Goal: Task Accomplishment & Management: Use online tool/utility

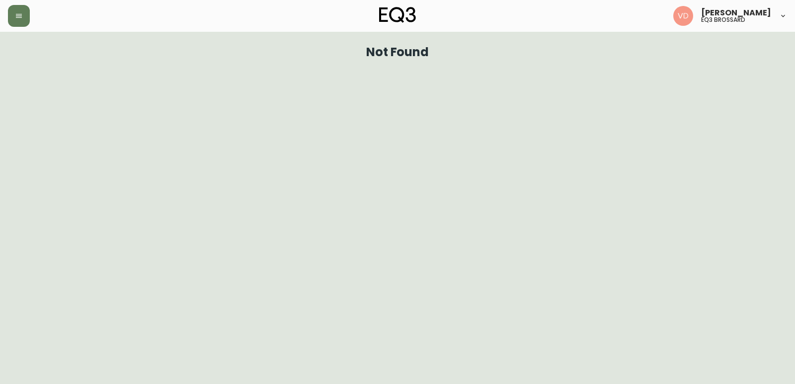
drag, startPoint x: 736, startPoint y: 27, endPoint x: 717, endPoint y: 45, distance: 26.0
click at [736, 27] on div "[PERSON_NAME] eq3 [PERSON_NAME]" at bounding box center [398, 16] width 780 height 32
click at [22, 17] on icon "button" at bounding box center [19, 16] width 8 height 8
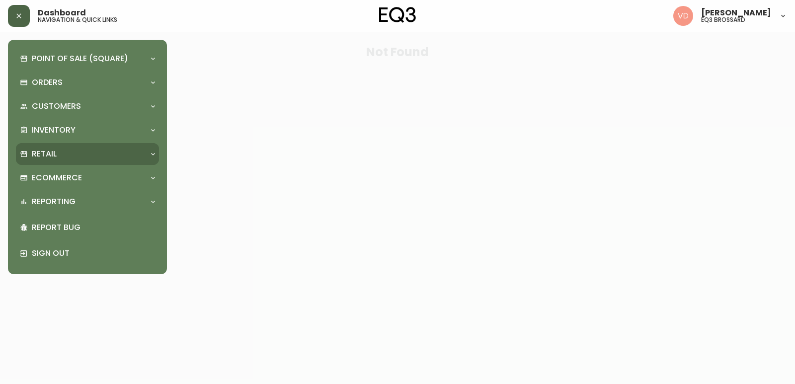
click at [85, 158] on div "Retail" at bounding box center [82, 154] width 125 height 11
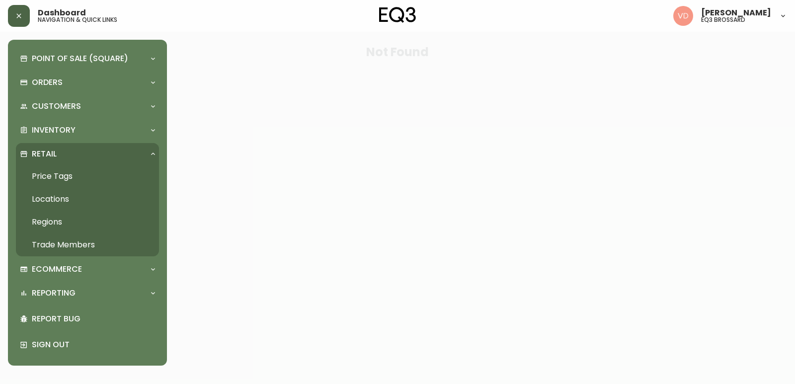
click at [55, 176] on link "Price Tags" at bounding box center [87, 176] width 143 height 23
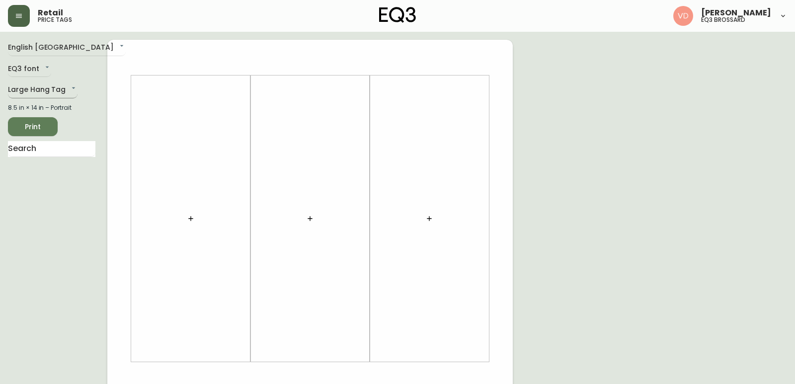
click at [61, 92] on body "Retail price tags [PERSON_NAME] eq3 [PERSON_NAME] English [GEOGRAPHIC_DATA] en_…" at bounding box center [397, 354] width 795 height 708
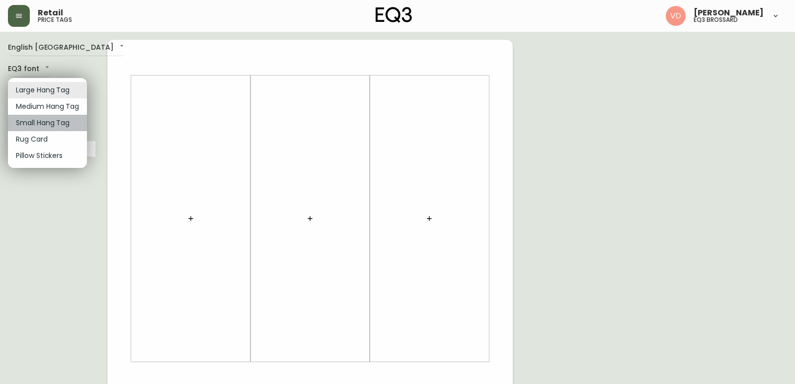
click at [61, 123] on li "Small Hang Tag" at bounding box center [47, 123] width 79 height 16
type input "small"
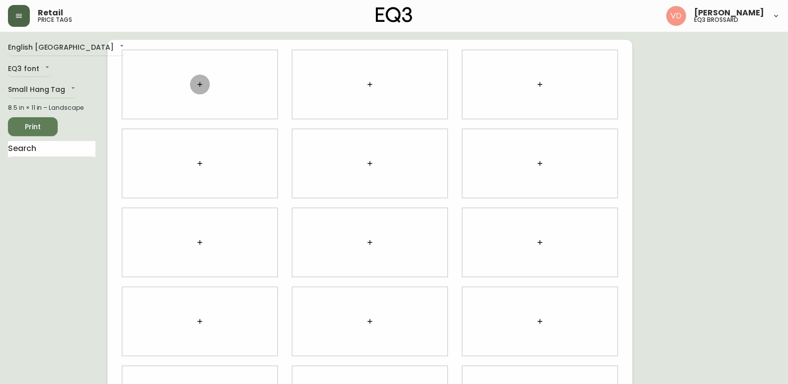
click at [196, 81] on icon "button" at bounding box center [200, 85] width 8 height 8
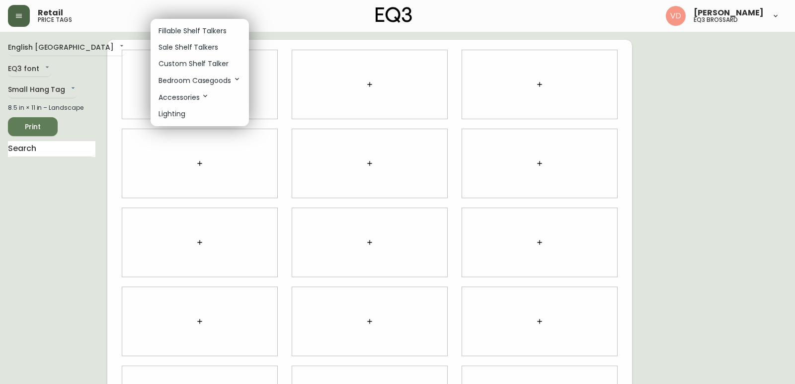
click at [202, 65] on p "Custom Shelf Talker" at bounding box center [194, 64] width 70 height 10
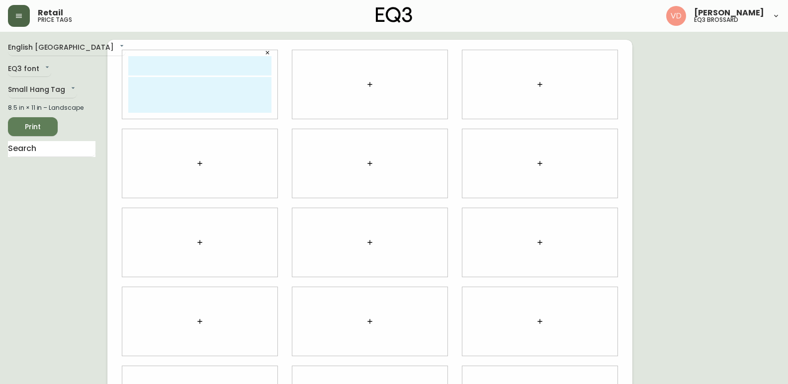
click at [238, 70] on input "text" at bounding box center [199, 65] width 143 height 19
type input "[PERSON_NAME]"
type textarea "Consultante en design [PHONE_NUMBER]"
click at [221, 81] on textarea "Consultante en design [PHONE_NUMBER]" at bounding box center [199, 95] width 143 height 36
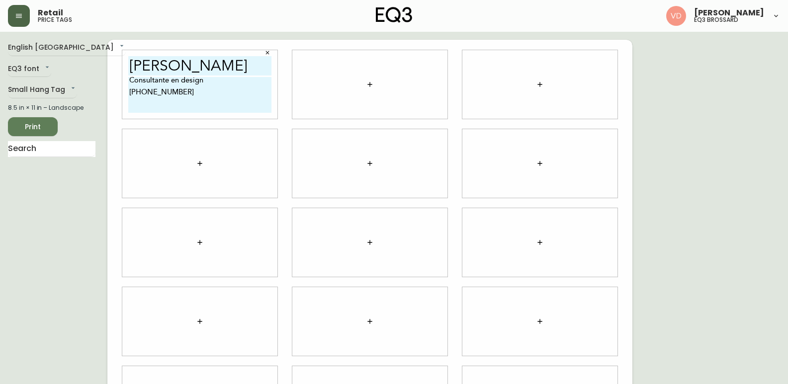
click at [212, 96] on textarea "Consultante en design [PHONE_NUMBER]" at bounding box center [199, 95] width 143 height 36
type textarea "Consultante en design [PHONE_NUMBER] [EMAIL_ADDRESS][DOMAIN_NAME]"
click at [265, 164] on div at bounding box center [199, 163] width 155 height 69
click at [242, 69] on input "[PERSON_NAME]" at bounding box center [199, 65] width 143 height 19
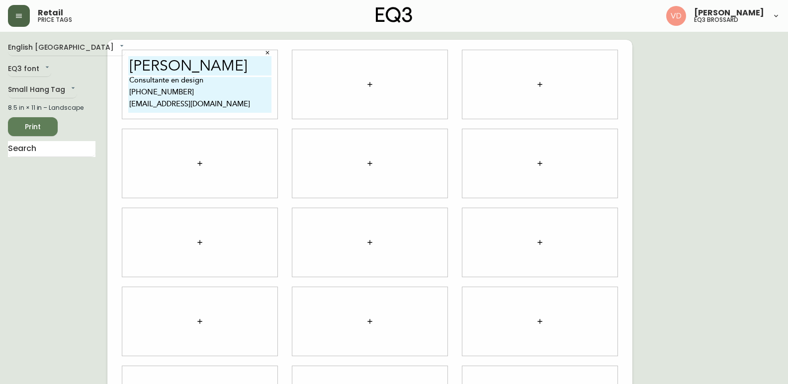
click at [242, 69] on input "[PERSON_NAME]" at bounding box center [199, 65] width 143 height 19
click at [332, 57] on div at bounding box center [369, 84] width 155 height 69
click at [331, 60] on div at bounding box center [369, 84] width 155 height 69
click at [277, 80] on div "[PERSON_NAME] Consultante en design [PHONE_NUMBER] [EMAIL_ADDRESS][DOMAIN_NAME]" at bounding box center [200, 84] width 170 height 79
click at [304, 75] on div at bounding box center [369, 84] width 155 height 69
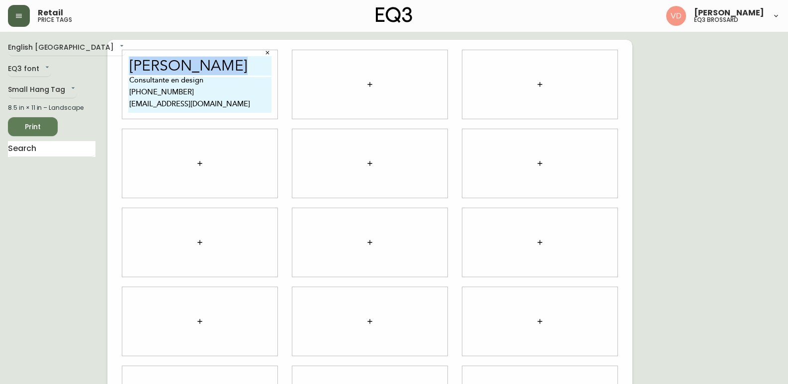
click at [304, 75] on div at bounding box center [369, 84] width 155 height 69
click at [305, 73] on div at bounding box center [369, 84] width 155 height 69
click at [362, 87] on button "button" at bounding box center [370, 85] width 20 height 20
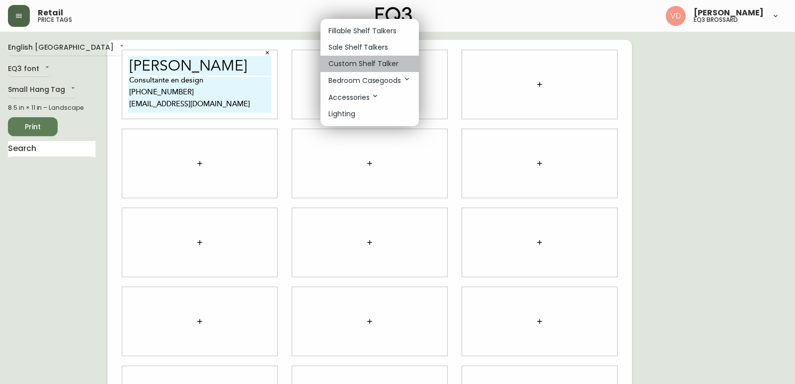
click at [368, 60] on p "Custom Shelf Talker" at bounding box center [364, 64] width 70 height 10
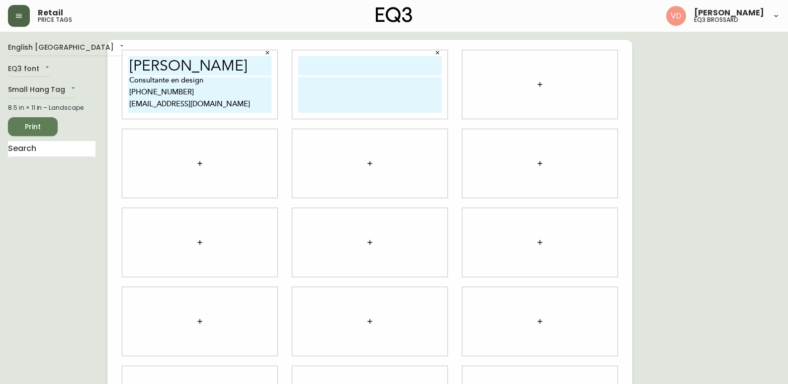
click at [368, 60] on input "text" at bounding box center [369, 65] width 143 height 19
paste input "[PERSON_NAME]"
type input "[PERSON_NAME]"
click at [534, 85] on button "button" at bounding box center [540, 85] width 20 height 20
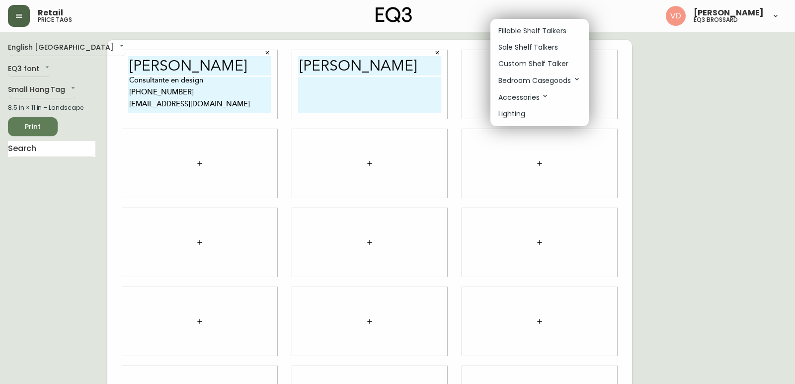
click at [540, 64] on p "Custom Shelf Talker" at bounding box center [534, 64] width 70 height 10
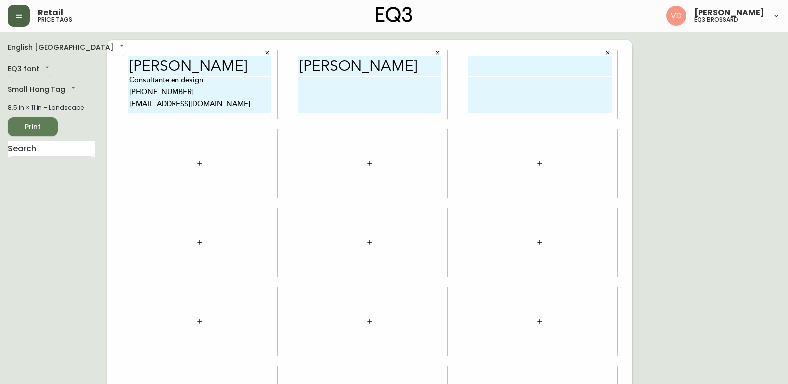
click at [198, 163] on icon "button" at bounding box center [200, 164] width 8 height 8
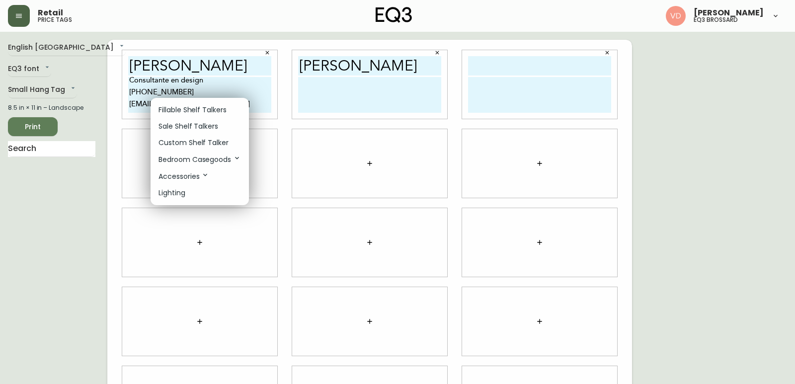
click at [206, 141] on p "Custom Shelf Talker" at bounding box center [194, 143] width 70 height 10
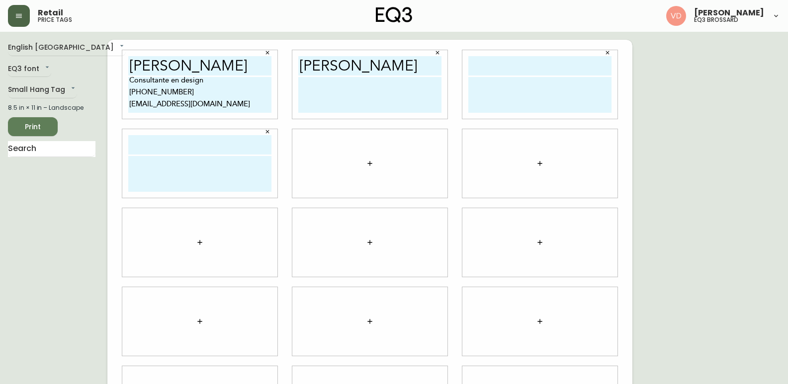
click at [371, 166] on icon "button" at bounding box center [370, 164] width 8 height 8
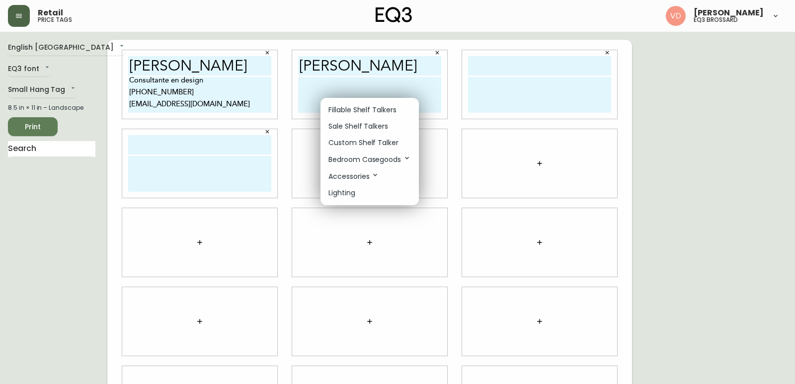
click at [359, 141] on p "Custom Shelf Talker" at bounding box center [364, 143] width 70 height 10
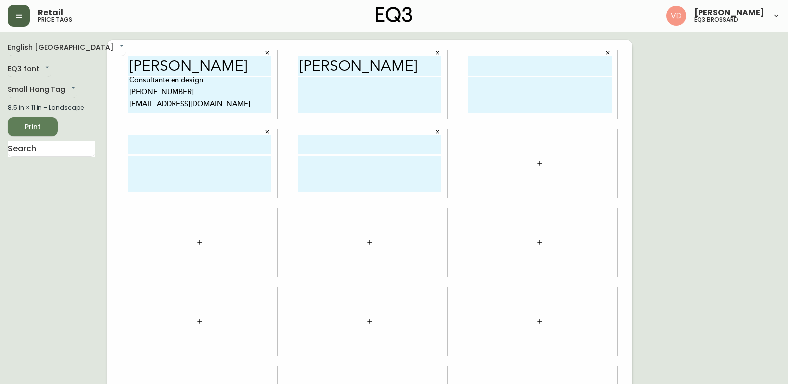
click at [540, 161] on icon "button" at bounding box center [540, 164] width 8 height 8
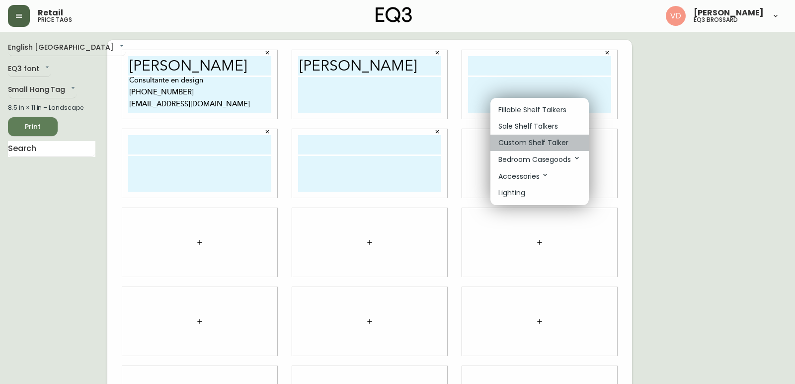
click at [536, 142] on p "Custom Shelf Talker" at bounding box center [534, 143] width 70 height 10
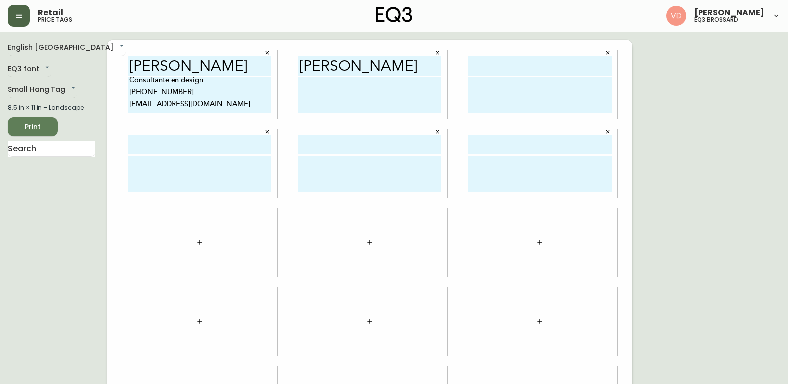
click at [540, 241] on icon "button" at bounding box center [539, 242] width 4 height 4
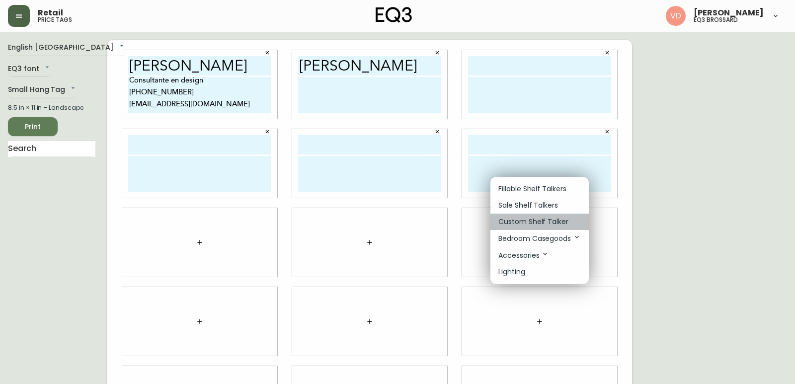
click at [536, 219] on p "Custom Shelf Talker" at bounding box center [534, 222] width 70 height 10
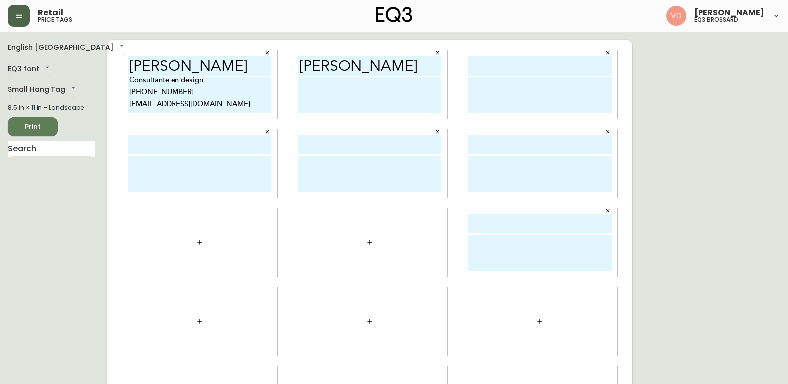
click at [369, 246] on icon "button" at bounding box center [370, 243] width 8 height 8
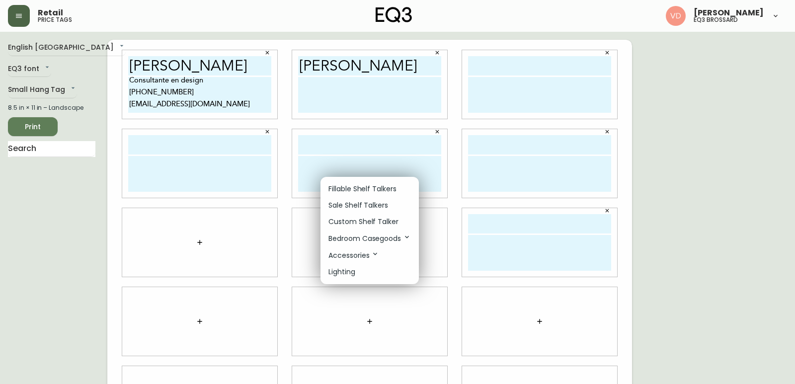
click at [388, 218] on p "Custom Shelf Talker" at bounding box center [364, 222] width 70 height 10
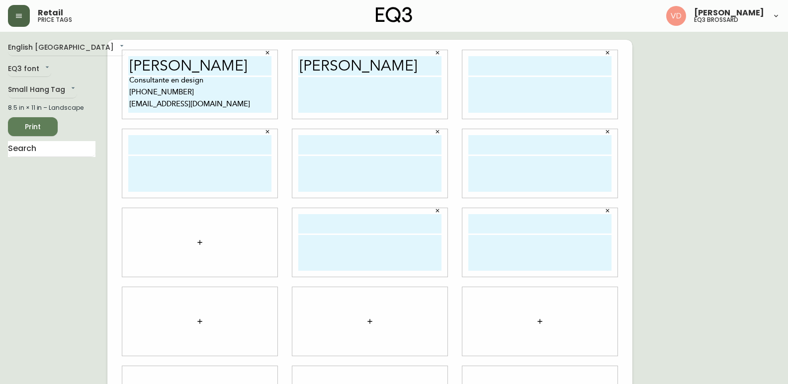
click at [202, 243] on icon "button" at bounding box center [200, 243] width 8 height 8
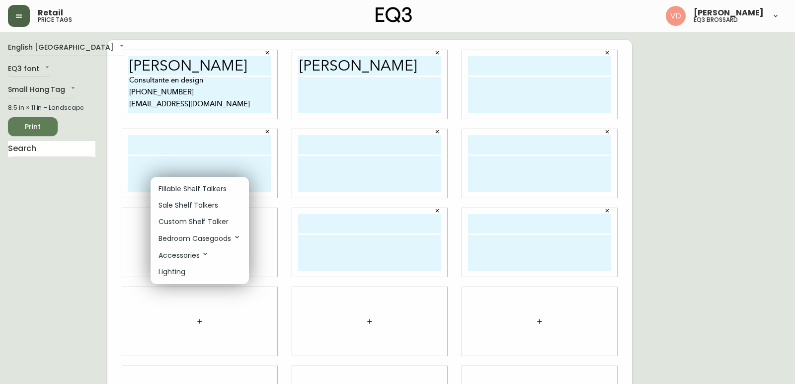
click at [213, 223] on p "Custom Shelf Talker" at bounding box center [194, 222] width 70 height 10
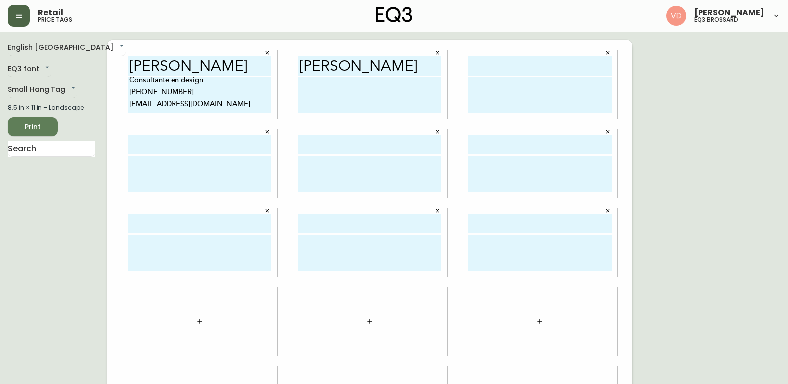
click at [198, 316] on button "button" at bounding box center [200, 322] width 20 height 20
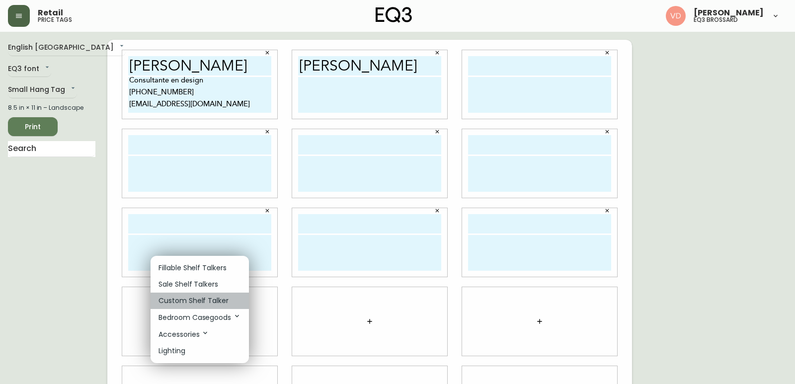
click at [218, 296] on p "Custom Shelf Talker" at bounding box center [194, 301] width 70 height 10
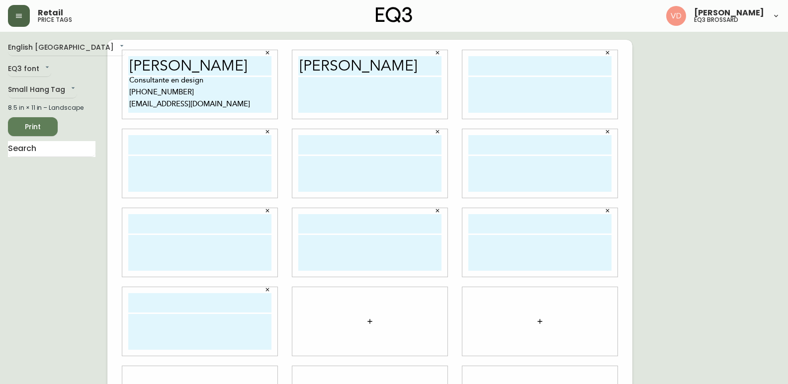
click at [368, 321] on icon "button" at bounding box center [370, 322] width 8 height 8
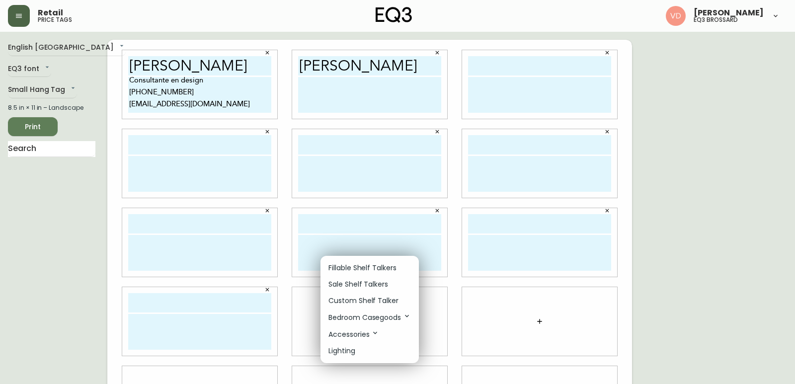
click at [380, 298] on p "Custom Shelf Talker" at bounding box center [364, 301] width 70 height 10
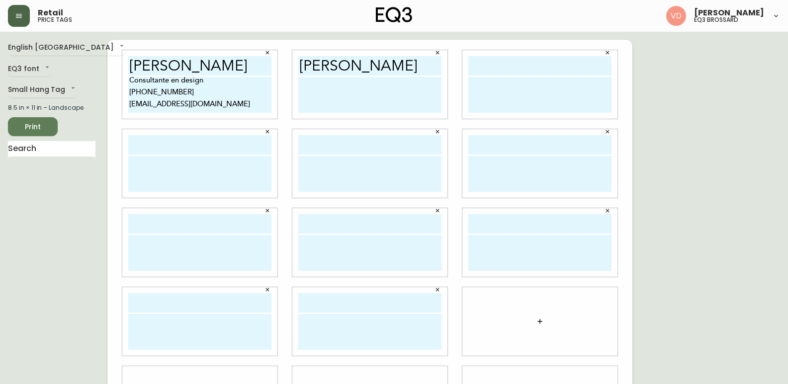
click at [540, 323] on icon "button" at bounding box center [540, 322] width 8 height 8
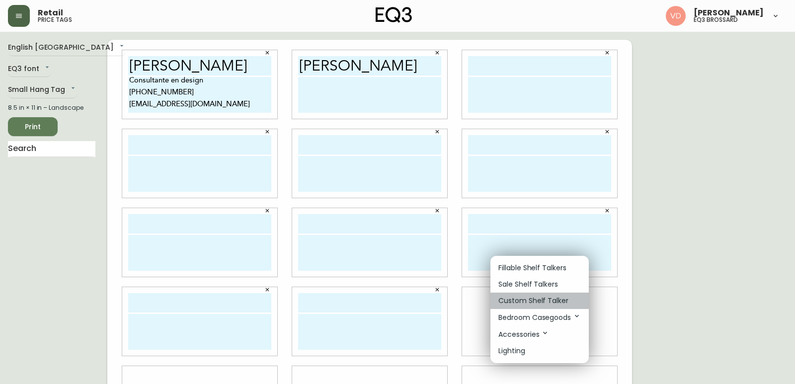
click at [521, 301] on p "Custom Shelf Talker" at bounding box center [534, 301] width 70 height 10
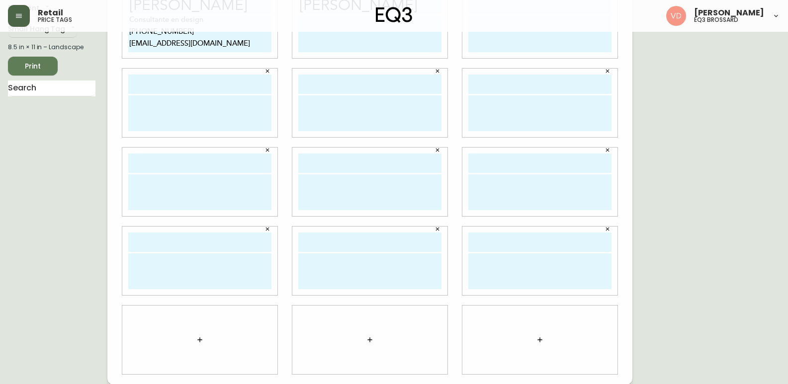
scroll to position [61, 0]
click at [197, 339] on icon "button" at bounding box center [200, 340] width 8 height 8
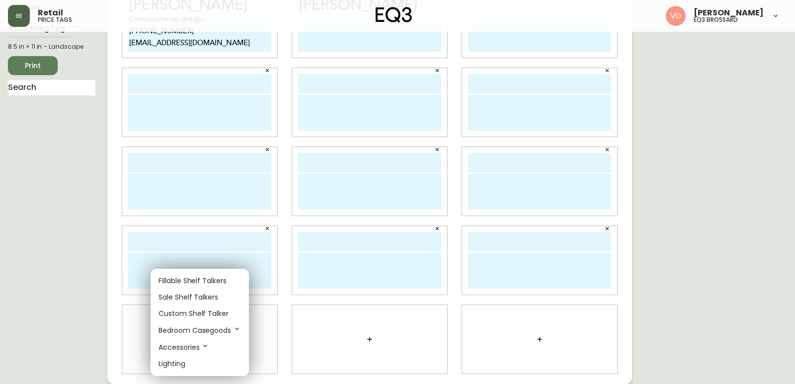
click at [209, 310] on p "Custom Shelf Talker" at bounding box center [194, 314] width 70 height 10
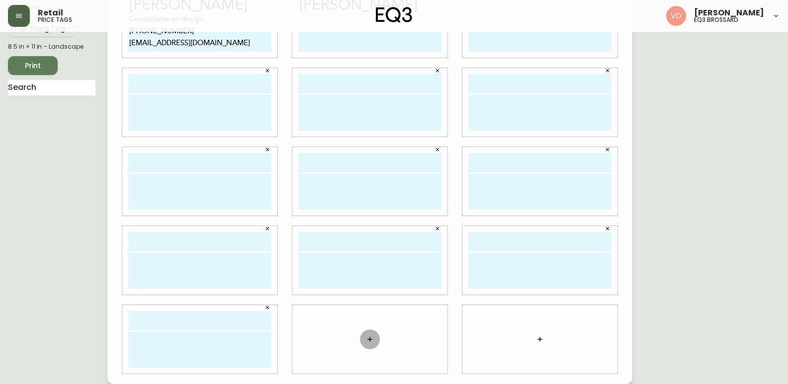
click at [369, 340] on icon "button" at bounding box center [369, 339] width 4 height 4
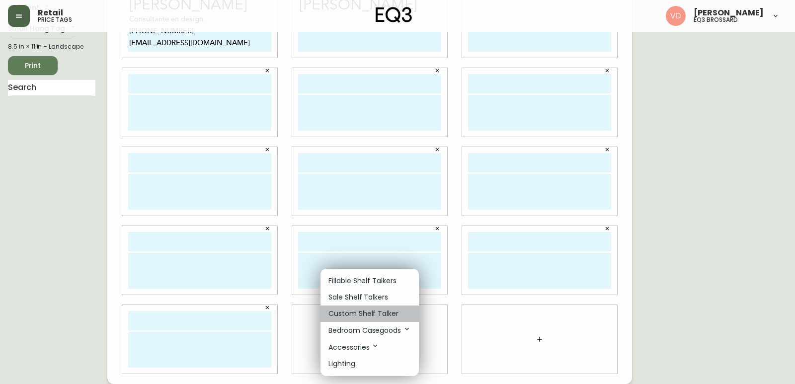
click at [371, 313] on p "Custom Shelf Talker" at bounding box center [364, 314] width 70 height 10
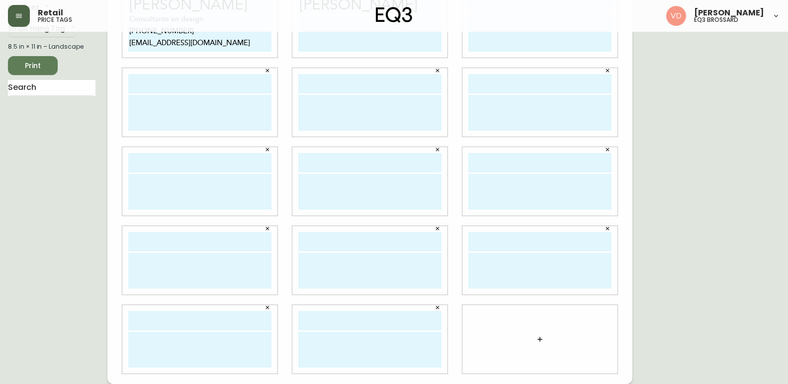
click at [540, 340] on icon "button" at bounding box center [539, 339] width 4 height 4
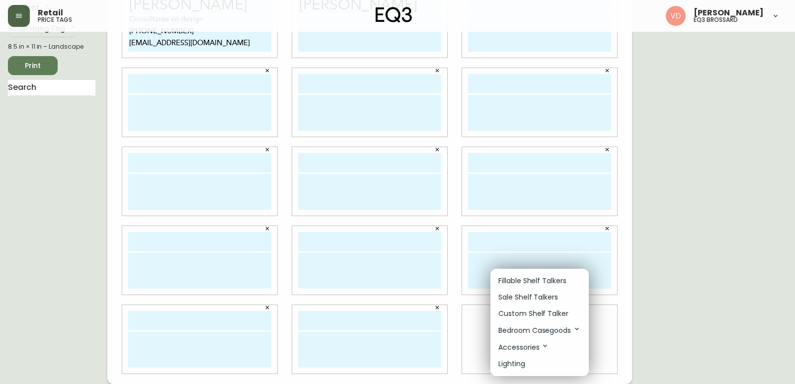
click at [528, 313] on p "Custom Shelf Talker" at bounding box center [534, 314] width 70 height 10
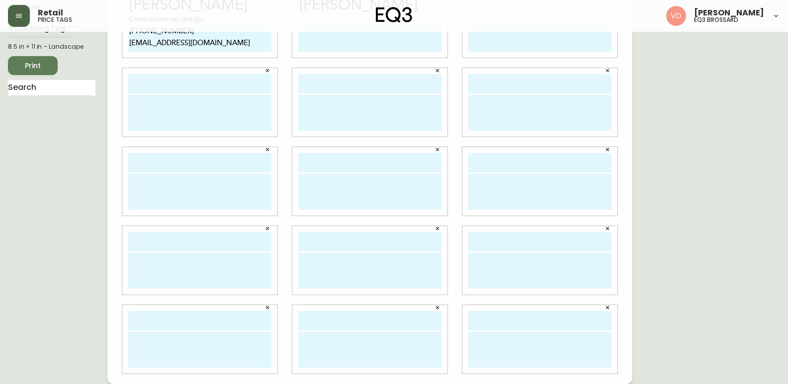
scroll to position [0, 0]
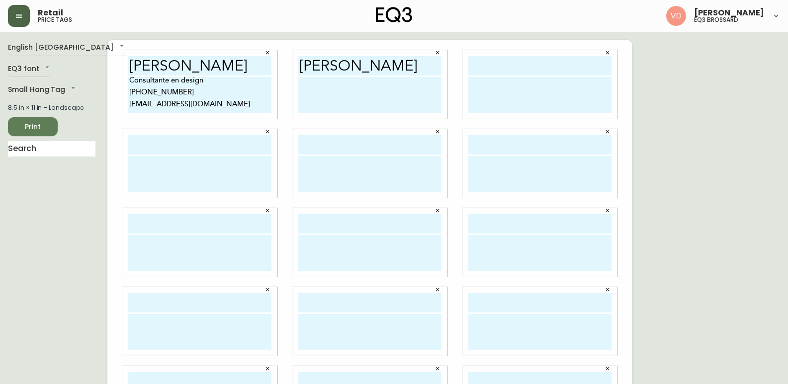
click at [487, 69] on input "text" at bounding box center [539, 65] width 143 height 19
paste input "[PERSON_NAME]"
type input "[PERSON_NAME]"
click at [219, 149] on input "text" at bounding box center [199, 144] width 143 height 19
paste input "[PERSON_NAME]"
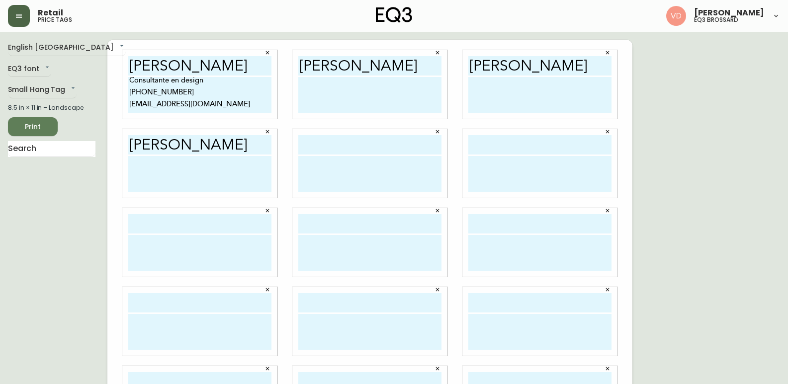
type input "[PERSON_NAME]"
click at [326, 144] on input "text" at bounding box center [369, 144] width 143 height 19
paste input "[PERSON_NAME]"
type input "[PERSON_NAME]"
click at [486, 141] on input "text" at bounding box center [539, 144] width 143 height 19
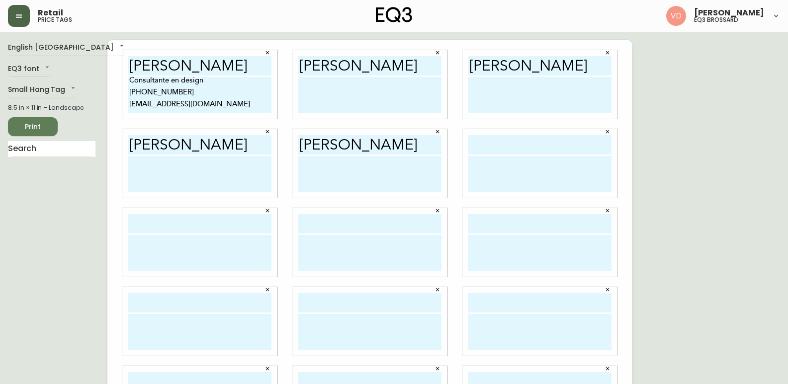
paste input "[PERSON_NAME]"
type input "[PERSON_NAME]"
click at [478, 222] on input "text" at bounding box center [539, 223] width 143 height 19
paste input "[PERSON_NAME]"
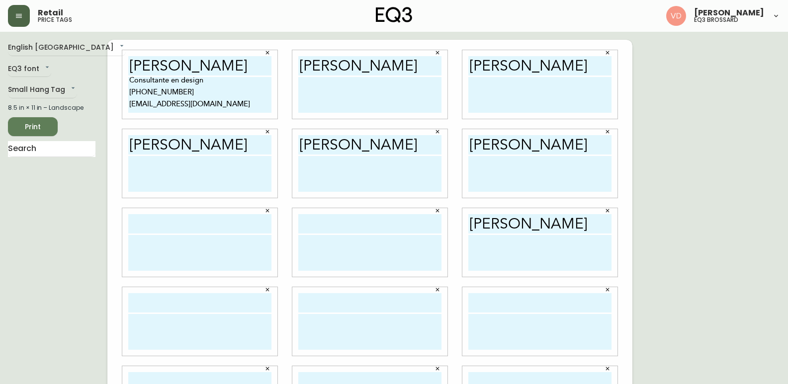
type input "[PERSON_NAME]"
click at [342, 226] on input "text" at bounding box center [369, 223] width 143 height 19
paste input "[PERSON_NAME]"
type input "[PERSON_NAME]"
click at [215, 221] on input "text" at bounding box center [199, 223] width 143 height 19
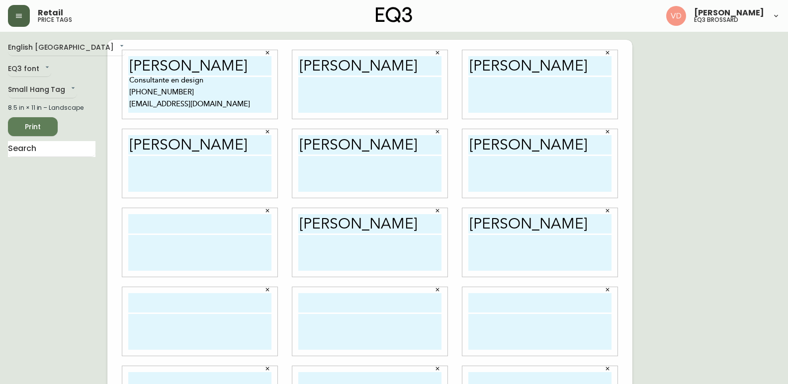
paste input "[PERSON_NAME]"
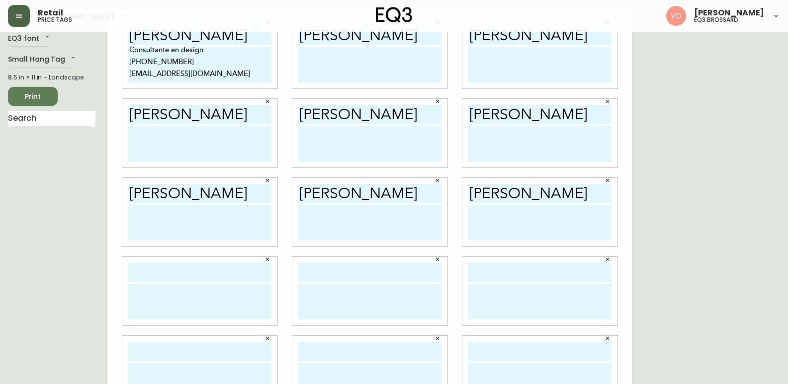
scroll to position [61, 0]
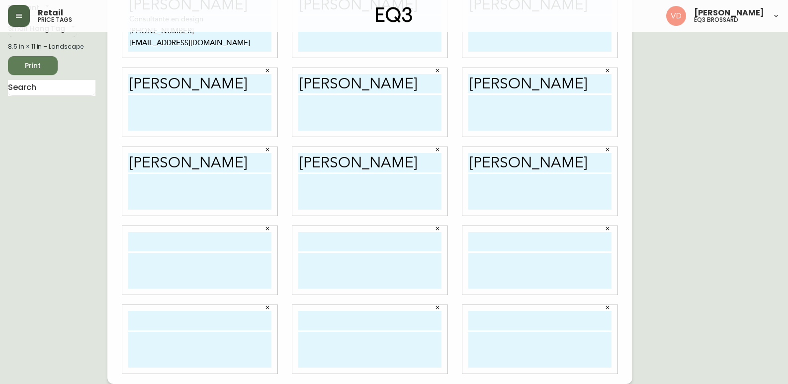
type input "[PERSON_NAME]"
click at [197, 243] on input "text" at bounding box center [199, 241] width 143 height 19
paste input "[PERSON_NAME]"
type input "[PERSON_NAME]"
click at [311, 244] on input "text" at bounding box center [369, 241] width 143 height 19
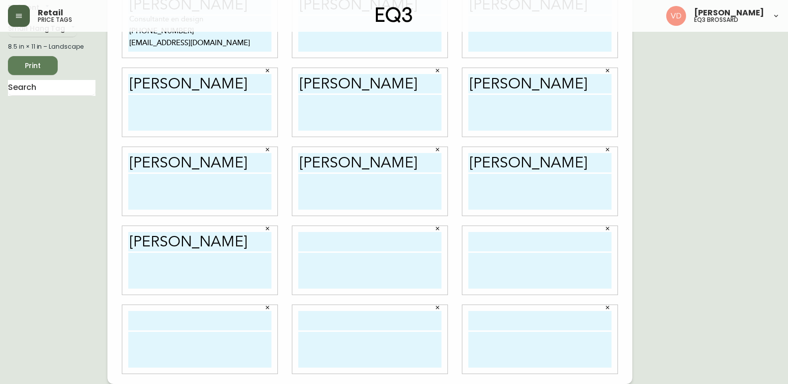
paste input "[PERSON_NAME]"
type input "[PERSON_NAME]"
click at [494, 242] on input "text" at bounding box center [539, 241] width 143 height 19
paste input "[PERSON_NAME]"
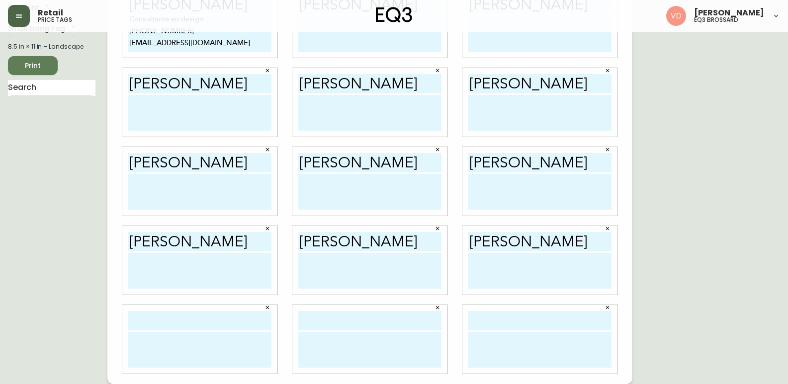
type input "[PERSON_NAME]"
click at [484, 318] on input "text" at bounding box center [539, 320] width 143 height 19
paste input "[PERSON_NAME]"
type input "[PERSON_NAME]"
click at [371, 324] on input "text" at bounding box center [369, 320] width 143 height 19
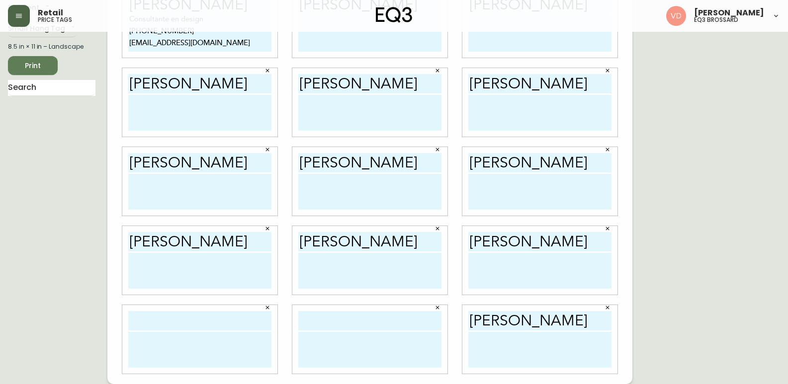
paste input "[PERSON_NAME]"
type input "[PERSON_NAME]"
click at [190, 320] on input "text" at bounding box center [199, 320] width 143 height 19
paste input "[PERSON_NAME]"
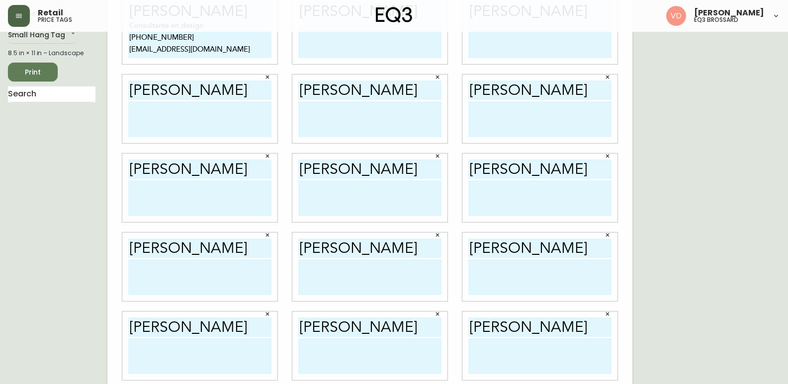
scroll to position [0, 0]
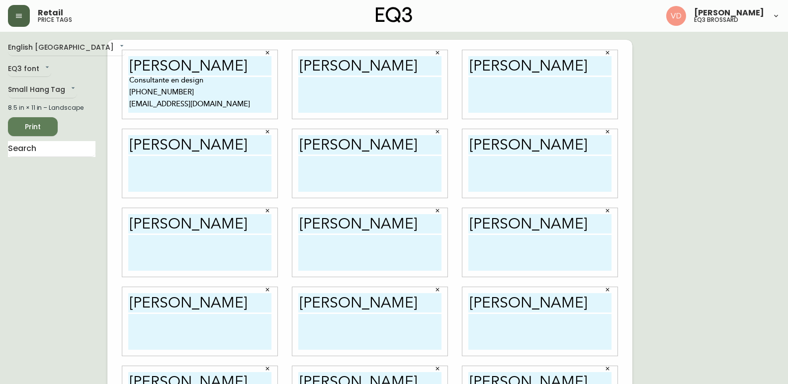
type input "[PERSON_NAME]"
drag, startPoint x: 211, startPoint y: 108, endPoint x: 128, endPoint y: 80, distance: 87.4
click at [128, 80] on textarea "Consultante en design [PHONE_NUMBER] [EMAIL_ADDRESS][DOMAIN_NAME]" at bounding box center [199, 95] width 143 height 36
click at [327, 93] on textarea at bounding box center [369, 95] width 143 height 36
paste textarea "Consultante en design [PHONE_NUMBER] [EMAIL_ADDRESS][DOMAIN_NAME]"
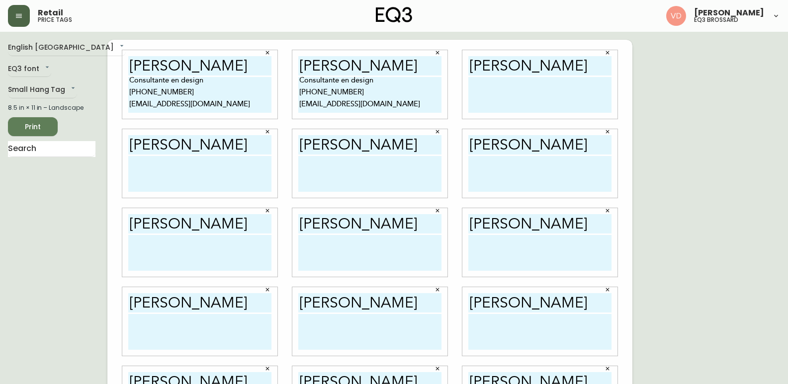
type textarea "Consultante en design [PHONE_NUMBER] [EMAIL_ADDRESS][DOMAIN_NAME]"
click at [488, 95] on textarea at bounding box center [539, 95] width 143 height 36
paste textarea "Consultante en design [PHONE_NUMBER] [EMAIL_ADDRESS][DOMAIN_NAME]"
type textarea "Consultante en design [PHONE_NUMBER] [EMAIL_ADDRESS][DOMAIN_NAME]"
click at [216, 169] on textarea at bounding box center [199, 174] width 143 height 36
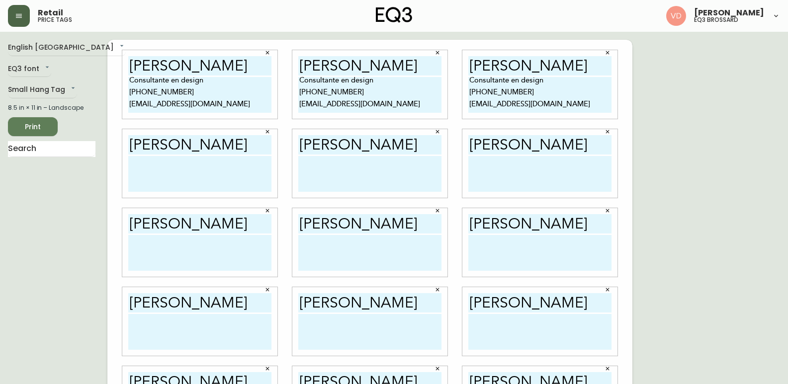
paste textarea "Consultante en design [PHONE_NUMBER] [EMAIL_ADDRESS][DOMAIN_NAME]"
type textarea "Consultante en design [PHONE_NUMBER] [EMAIL_ADDRESS][DOMAIN_NAME]"
click at [311, 162] on textarea at bounding box center [369, 174] width 143 height 36
paste textarea "Consultante en design [PHONE_NUMBER] [EMAIL_ADDRESS][DOMAIN_NAME]"
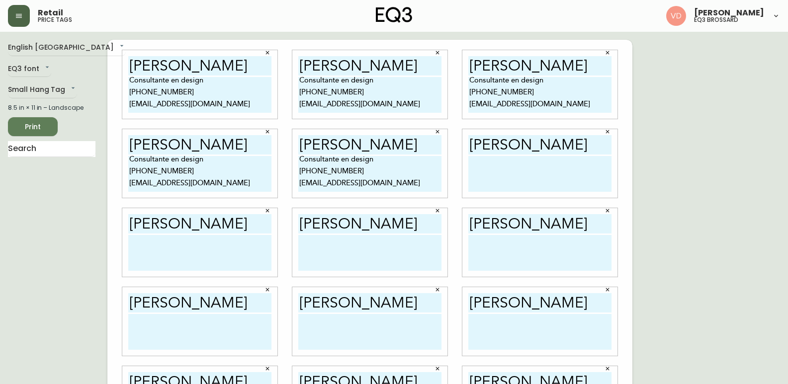
type textarea "Consultante en design [PHONE_NUMBER] [EMAIL_ADDRESS][DOMAIN_NAME]"
click at [523, 171] on textarea at bounding box center [539, 174] width 143 height 36
paste textarea "Consultante en design [PHONE_NUMBER] [EMAIL_ADDRESS][DOMAIN_NAME]"
type textarea "Consultante en design [PHONE_NUMBER] [EMAIL_ADDRESS][DOMAIN_NAME]"
click at [185, 239] on textarea at bounding box center [199, 253] width 143 height 36
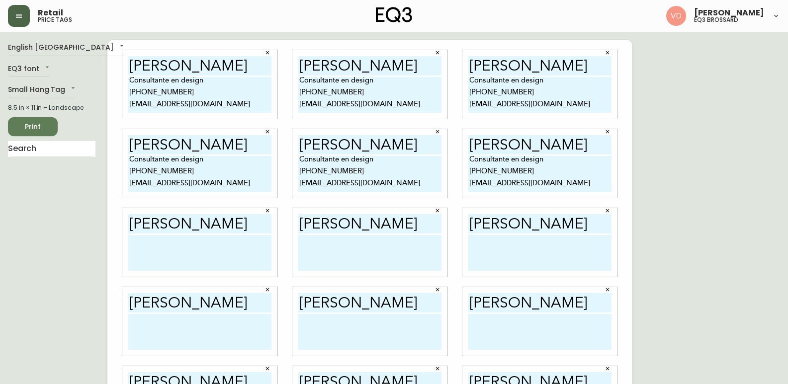
paste textarea "Consultante en design [PHONE_NUMBER] [EMAIL_ADDRESS][DOMAIN_NAME]"
type textarea "Consultante en design [PHONE_NUMBER] [EMAIL_ADDRESS][DOMAIN_NAME]"
click at [384, 248] on textarea at bounding box center [369, 253] width 143 height 36
paste textarea "Consultante en design [PHONE_NUMBER] [EMAIL_ADDRESS][DOMAIN_NAME]"
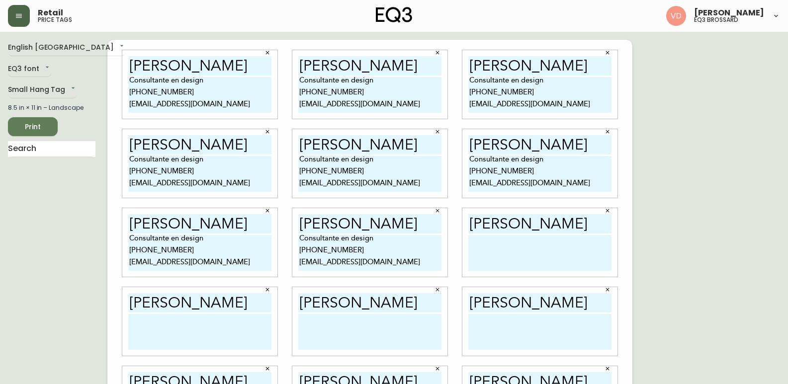
type textarea "Consultante en design [PHONE_NUMBER] [EMAIL_ADDRESS][DOMAIN_NAME]"
click at [527, 256] on textarea at bounding box center [539, 253] width 143 height 36
paste textarea "Consultante en design [PHONE_NUMBER] [EMAIL_ADDRESS][DOMAIN_NAME]"
type textarea "Consultante en design [PHONE_NUMBER] [EMAIL_ADDRESS][DOMAIN_NAME]"
click at [191, 327] on textarea at bounding box center [199, 332] width 143 height 36
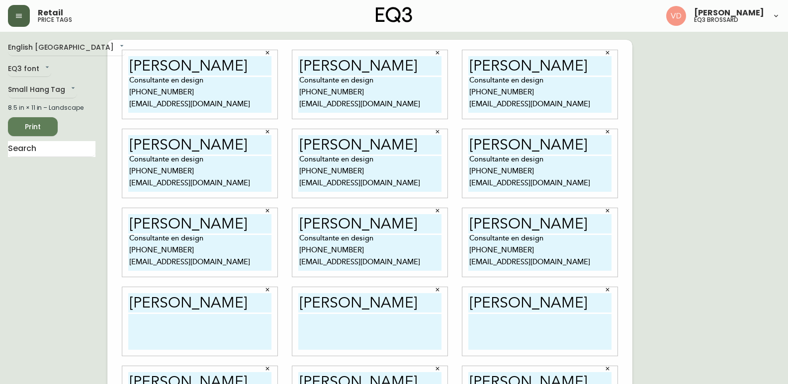
paste textarea "Consultante en design [PHONE_NUMBER] [EMAIL_ADDRESS][DOMAIN_NAME]"
type textarea "Consultante en design [PHONE_NUMBER] [EMAIL_ADDRESS][DOMAIN_NAME]"
click at [393, 335] on textarea at bounding box center [369, 332] width 143 height 36
paste textarea "Consultante en design [PHONE_NUMBER] [EMAIL_ADDRESS][DOMAIN_NAME]"
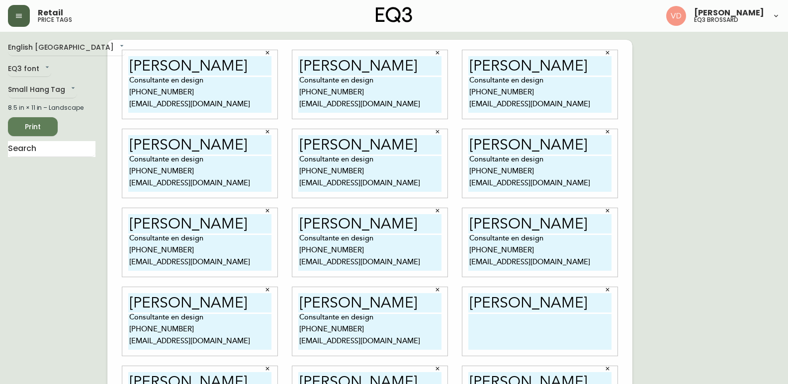
type textarea "Consultante en design [PHONE_NUMBER] [EMAIL_ADDRESS][DOMAIN_NAME]"
click at [503, 332] on textarea at bounding box center [539, 332] width 143 height 36
paste textarea "Consultante en design [PHONE_NUMBER] [EMAIL_ADDRESS][DOMAIN_NAME]"
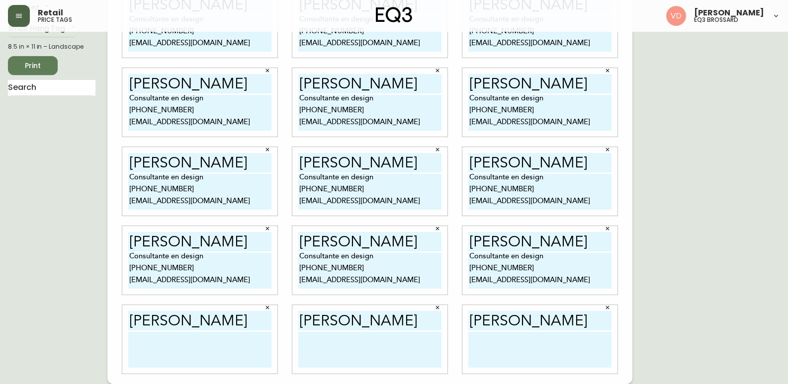
type textarea "Consultante en design [PHONE_NUMBER] [EMAIL_ADDRESS][DOMAIN_NAME]"
click at [495, 352] on textarea at bounding box center [539, 350] width 143 height 36
paste textarea "Consultante en design [PHONE_NUMBER] [EMAIL_ADDRESS][DOMAIN_NAME]"
type textarea "Consultante en design [PHONE_NUMBER] [EMAIL_ADDRESS][DOMAIN_NAME]"
click at [381, 353] on textarea at bounding box center [369, 350] width 143 height 36
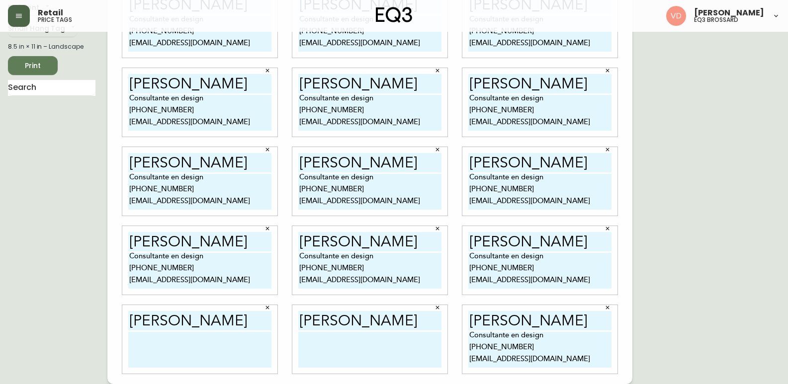
paste textarea "Consultante en design [PHONE_NUMBER] [EMAIL_ADDRESS][DOMAIN_NAME]"
type textarea "Consultante en design [PHONE_NUMBER] [EMAIL_ADDRESS][DOMAIN_NAME]"
click at [202, 347] on textarea at bounding box center [199, 350] width 143 height 36
paste textarea "Consultante en design [PHONE_NUMBER] [EMAIL_ADDRESS][DOMAIN_NAME]"
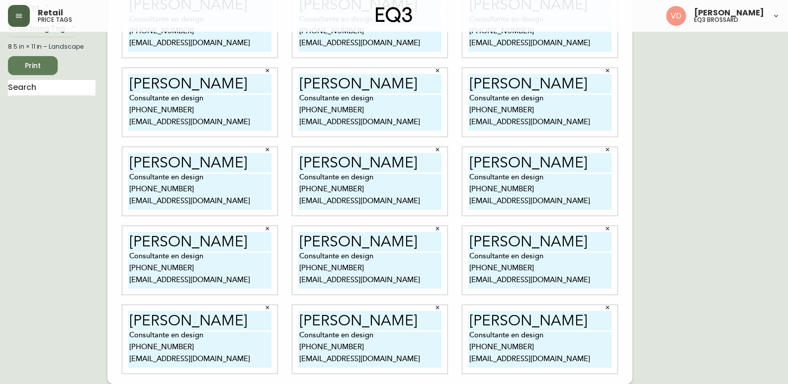
type textarea "Consultante en design [PHONE_NUMBER] [EMAIL_ADDRESS][DOMAIN_NAME]"
click at [84, 229] on div "English [GEOGRAPHIC_DATA] en_CA EQ3 font EQ3 Small Hang Tag small 8.5 in × 11 i…" at bounding box center [57, 182] width 99 height 406
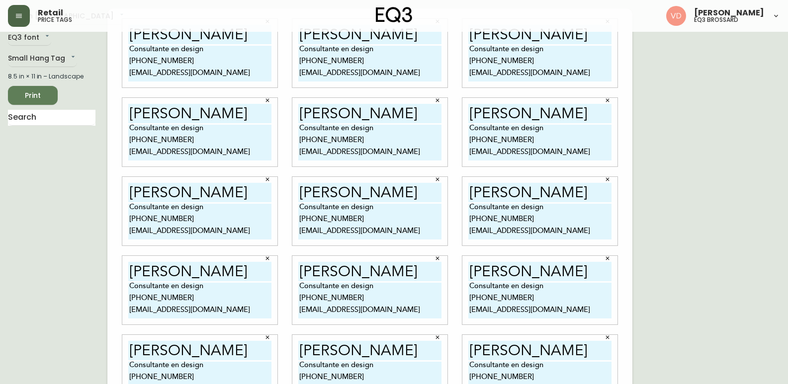
scroll to position [0, 0]
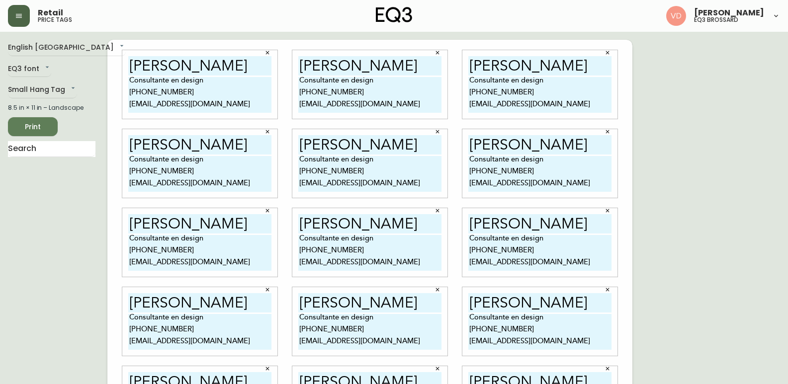
click at [41, 127] on span "Print" at bounding box center [33, 127] width 34 height 12
click at [23, 18] on button "button" at bounding box center [19, 16] width 22 height 22
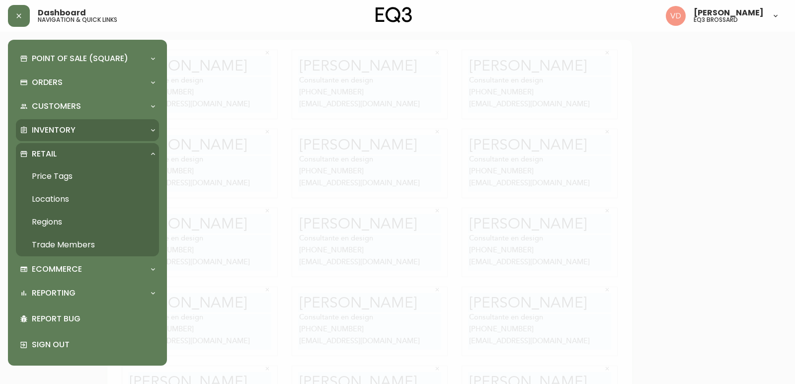
click at [82, 128] on div "Inventory" at bounding box center [82, 130] width 125 height 11
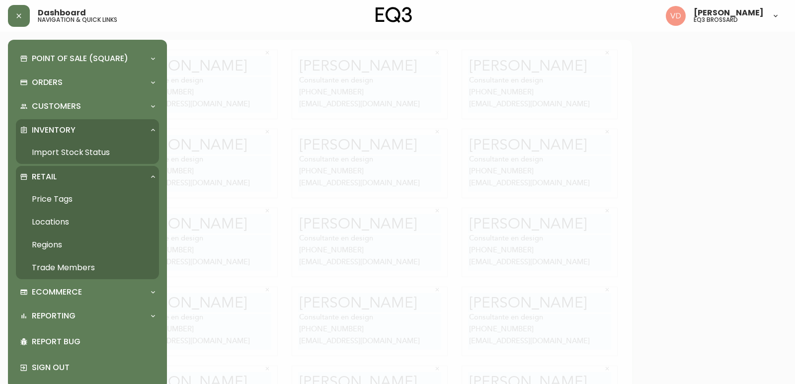
click at [86, 144] on link "Import Stock Status" at bounding box center [87, 152] width 143 height 23
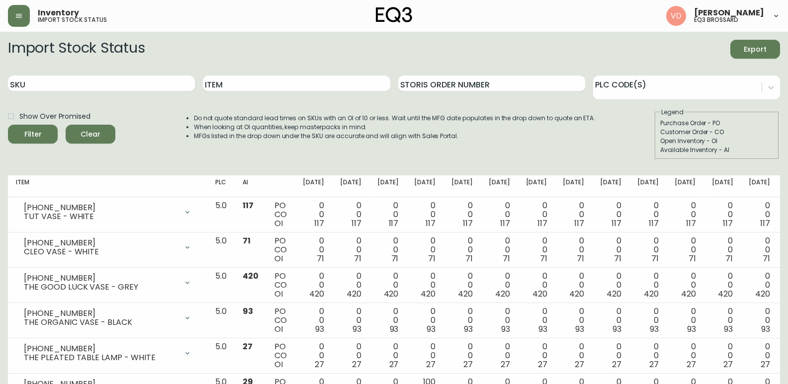
click at [104, 75] on div "SKU" at bounding box center [101, 84] width 187 height 32
click at [105, 80] on input "SKU" at bounding box center [101, 84] width 187 height 16
paste input "[PHONE_NUMBER]"
type input "[PHONE_NUMBER]"
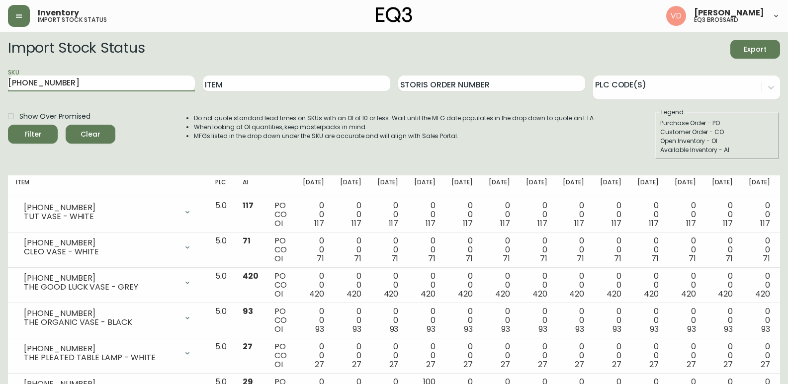
click at [8, 125] on button "Filter" at bounding box center [33, 134] width 50 height 19
